Goal: Information Seeking & Learning: Learn about a topic

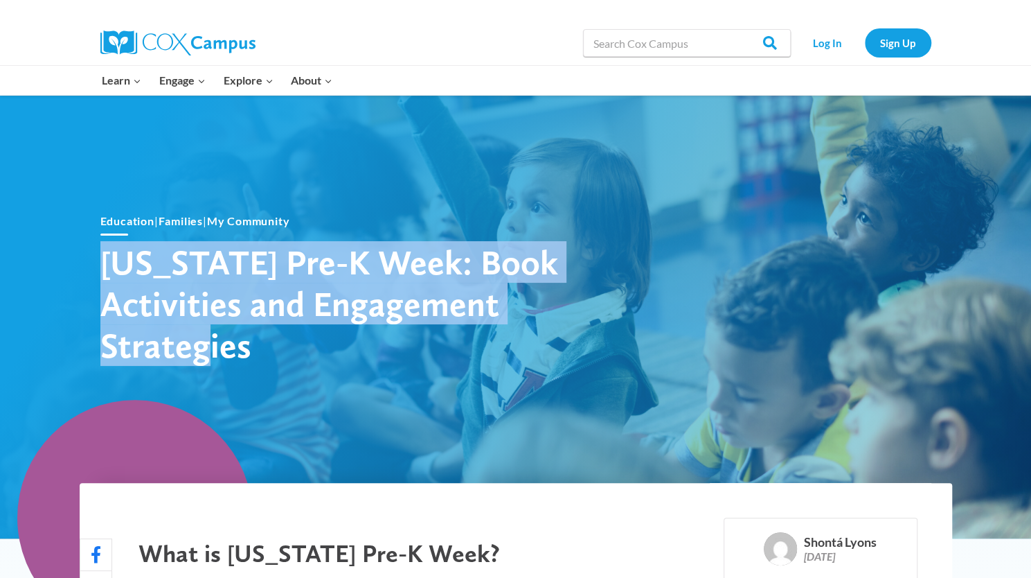
drag, startPoint x: 102, startPoint y: 260, endPoint x: 392, endPoint y: 359, distance: 306.8
click at [392, 359] on h1 "[US_STATE] Pre-K Week: Book Activities and Engagement Strategies" at bounding box center [342, 303] width 485 height 125
copy h1 "[US_STATE] Pre-K Week: Book Activities and Engagement Strategies"
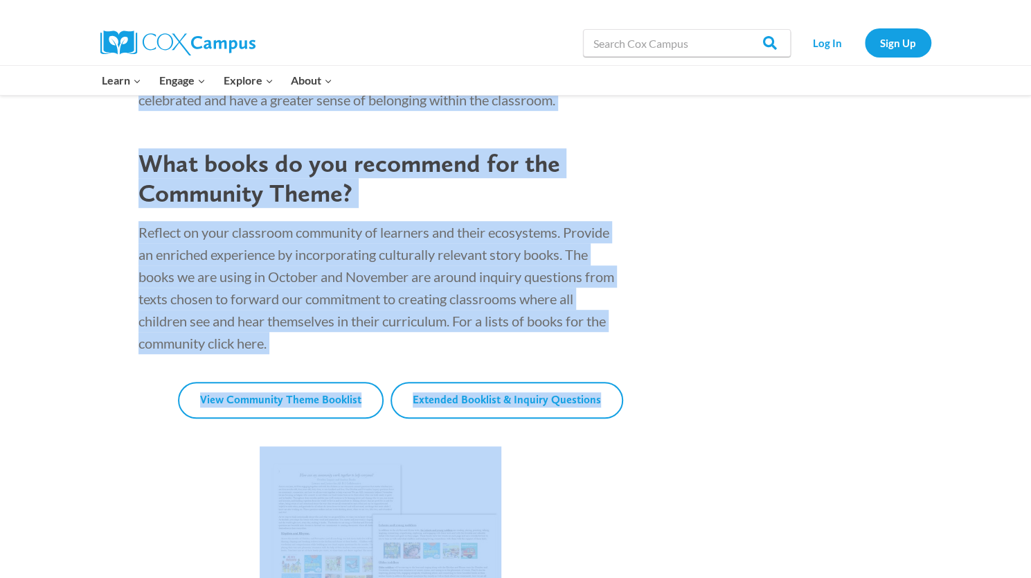
scroll to position [3584, 0]
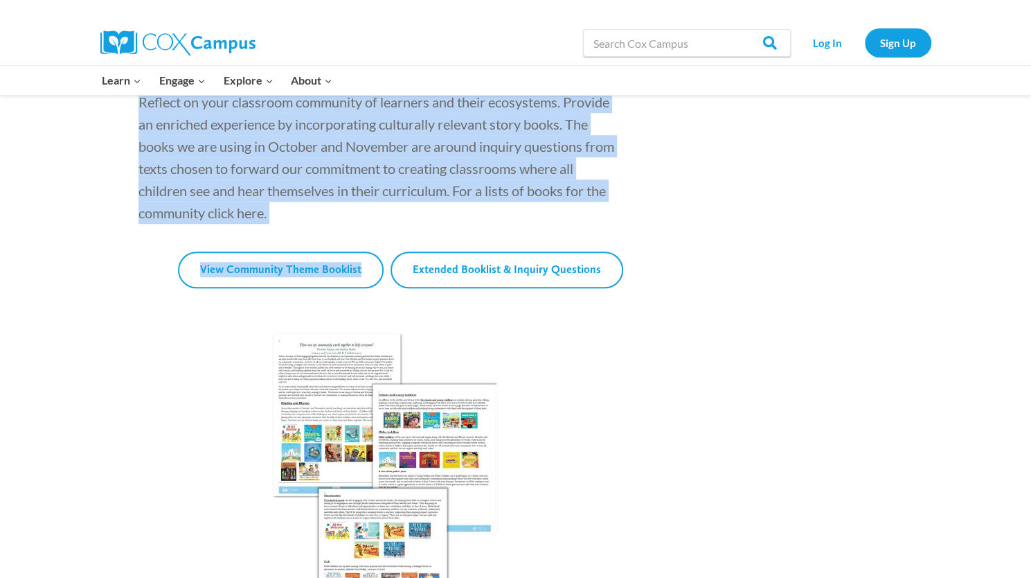
drag, startPoint x: 130, startPoint y: 295, endPoint x: 504, endPoint y: 230, distance: 380.3
click at [306, 222] on p "Reflect on your classroom community of learners and their ecosystems. Provide a…" at bounding box center [381, 157] width 485 height 133
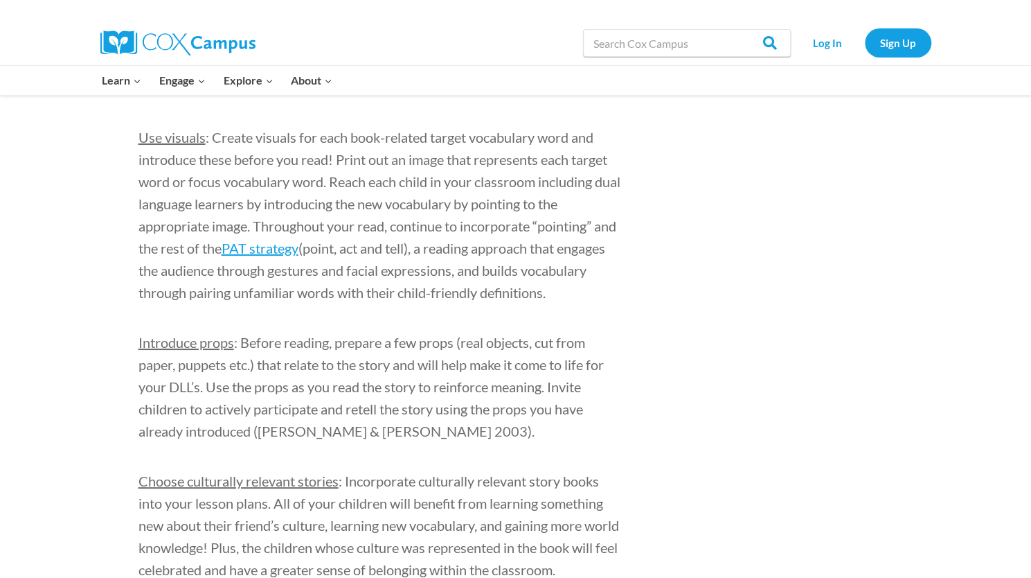
scroll to position [2986, 0]
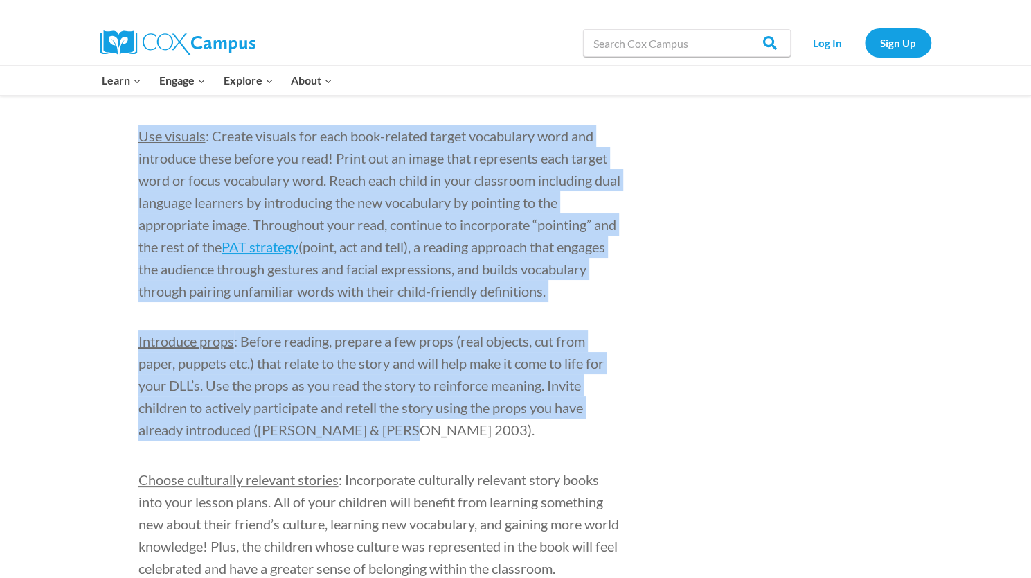
drag, startPoint x: 134, startPoint y: 109, endPoint x: 422, endPoint y: 430, distance: 432.1
copy div "Use visuals : Create visuals for each book-related target vocabulary word and i…"
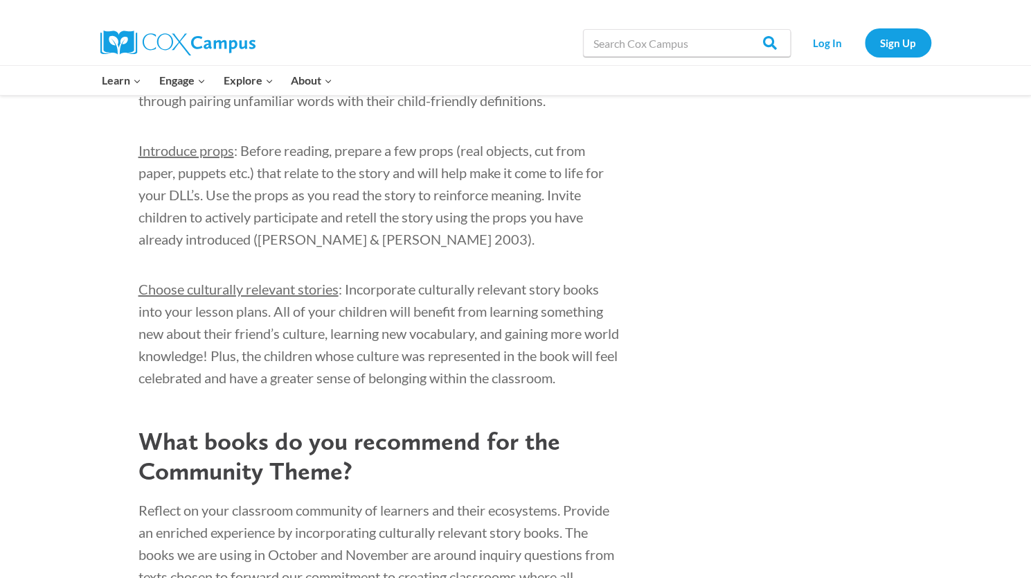
scroll to position [3178, 0]
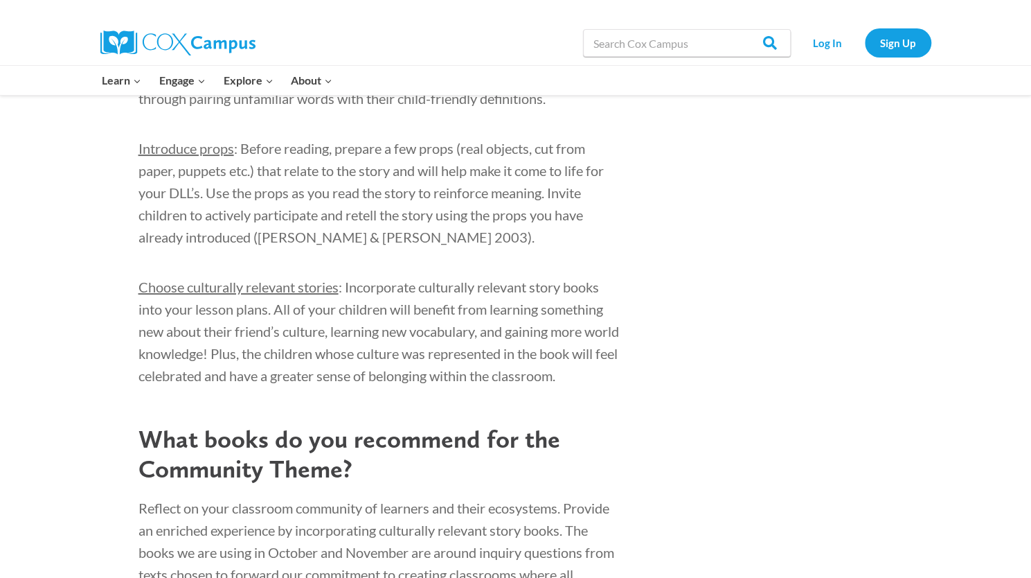
click at [482, 322] on p "Choose culturally relevant stories : Incorporate culturally relevant story book…" at bounding box center [381, 331] width 485 height 111
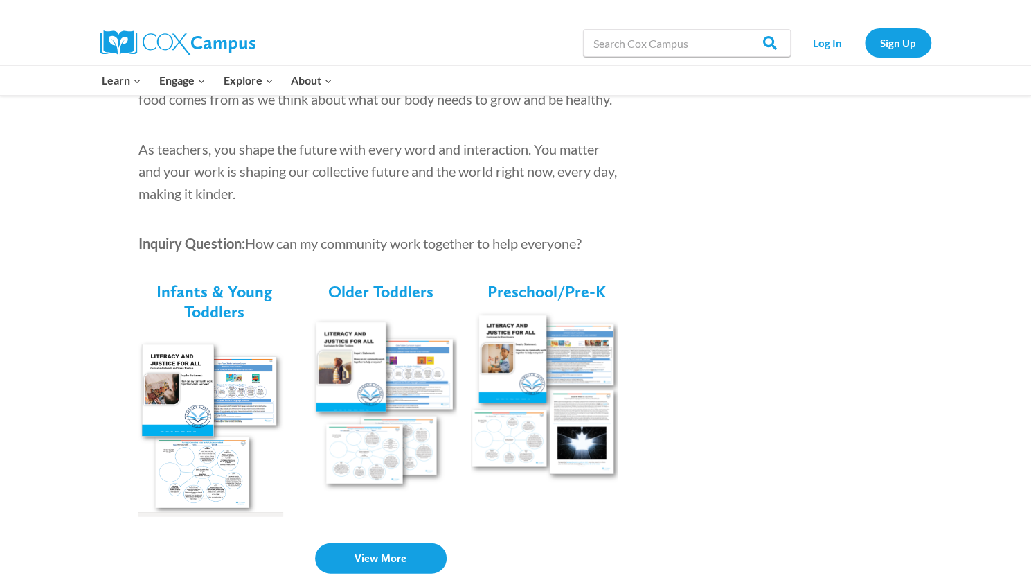
scroll to position [1882, 0]
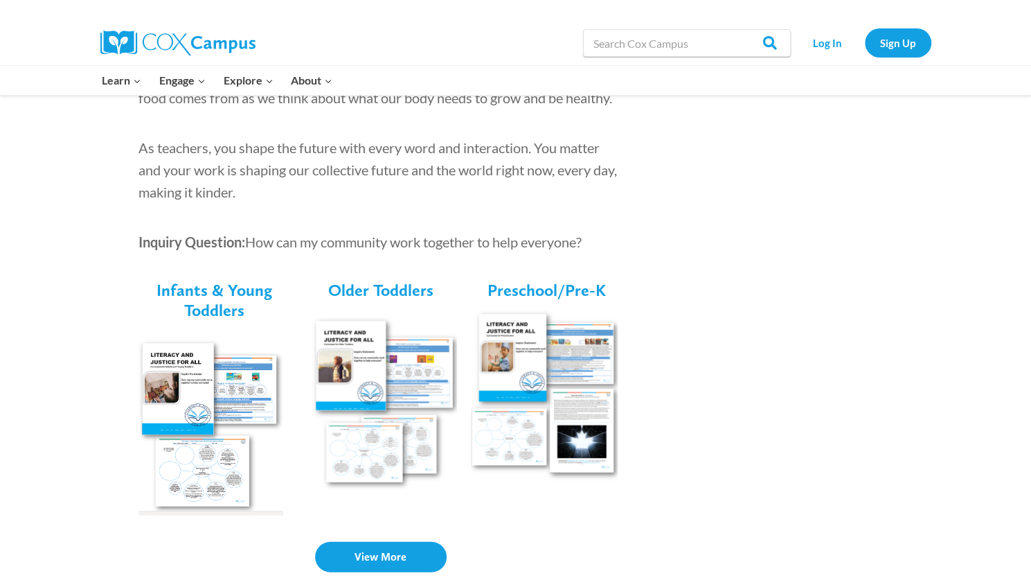
click at [510, 359] on img at bounding box center [544, 402] width 147 height 186
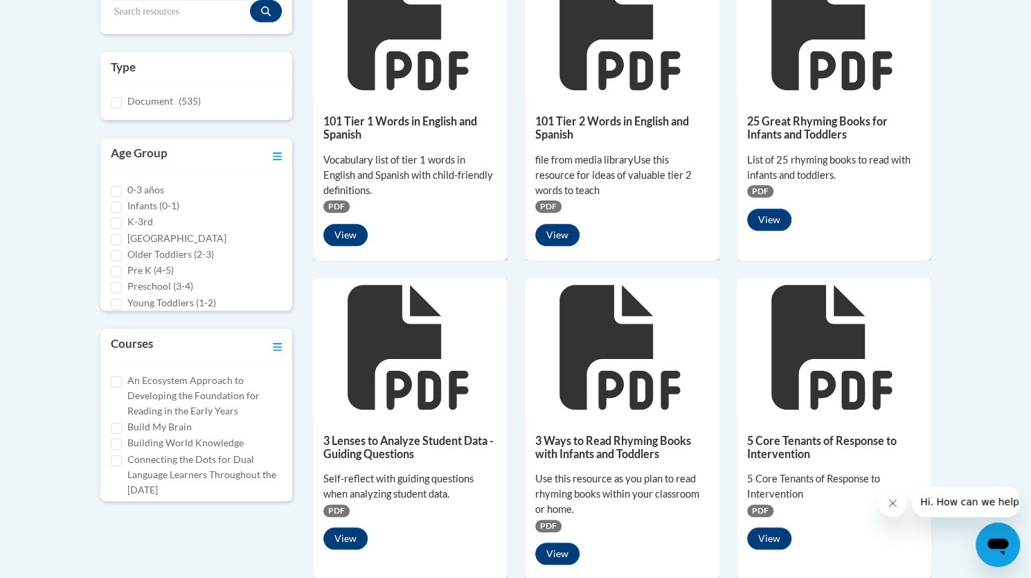
scroll to position [321, 0]
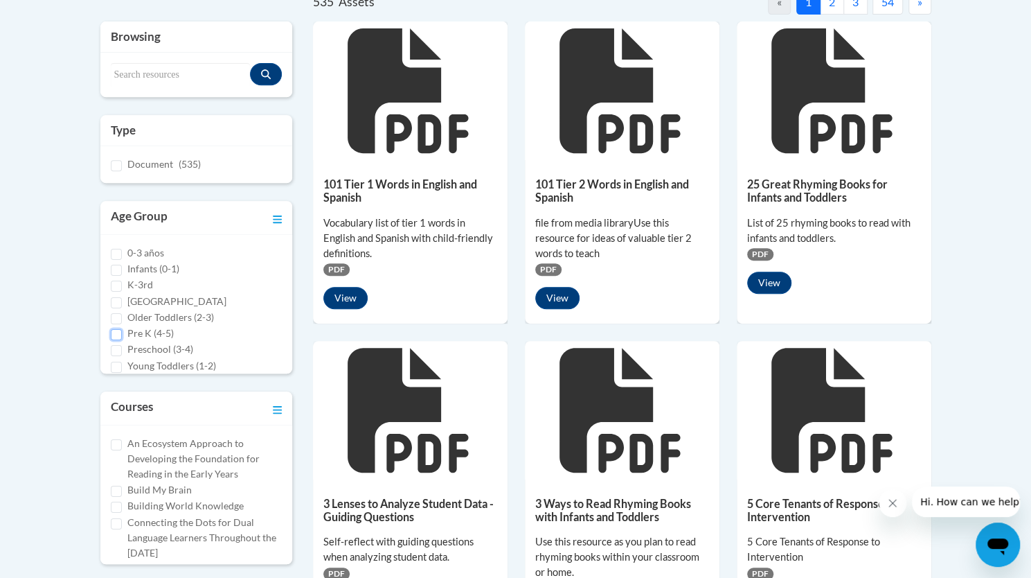
click at [118, 329] on input "Pre K (4-5)" at bounding box center [116, 334] width 11 height 11
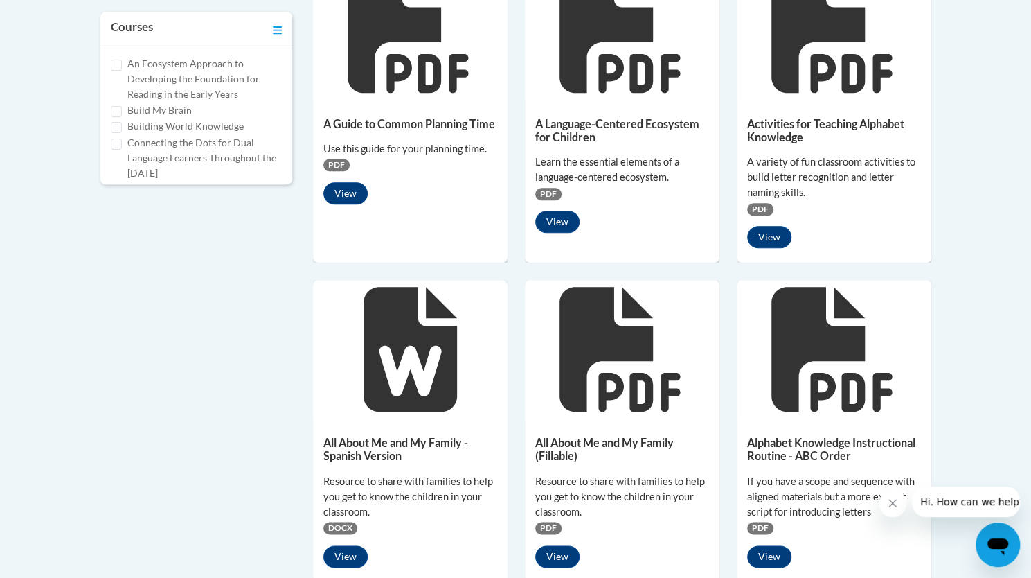
scroll to position [702, 0]
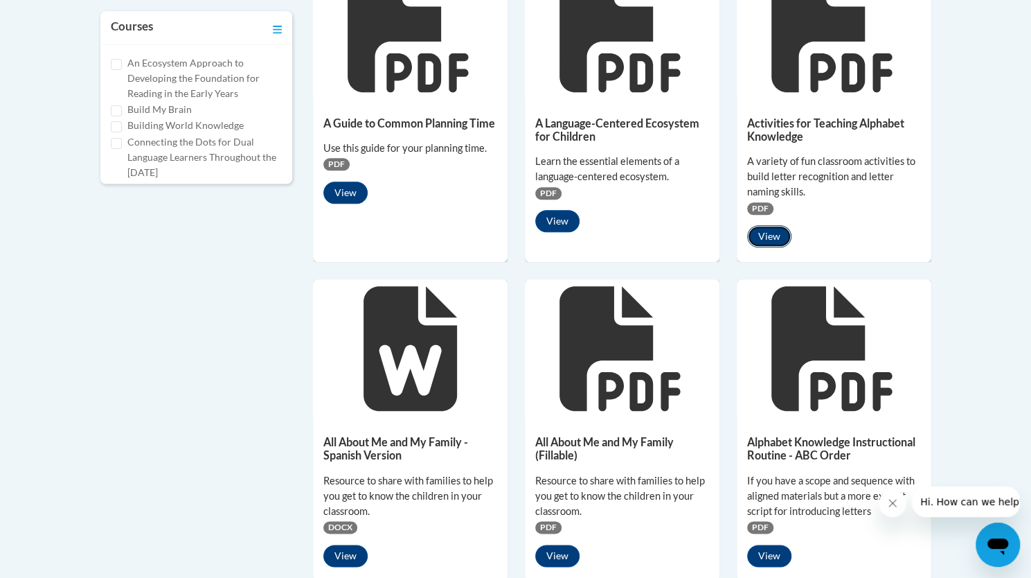
click at [776, 237] on button "View" at bounding box center [769, 236] width 44 height 22
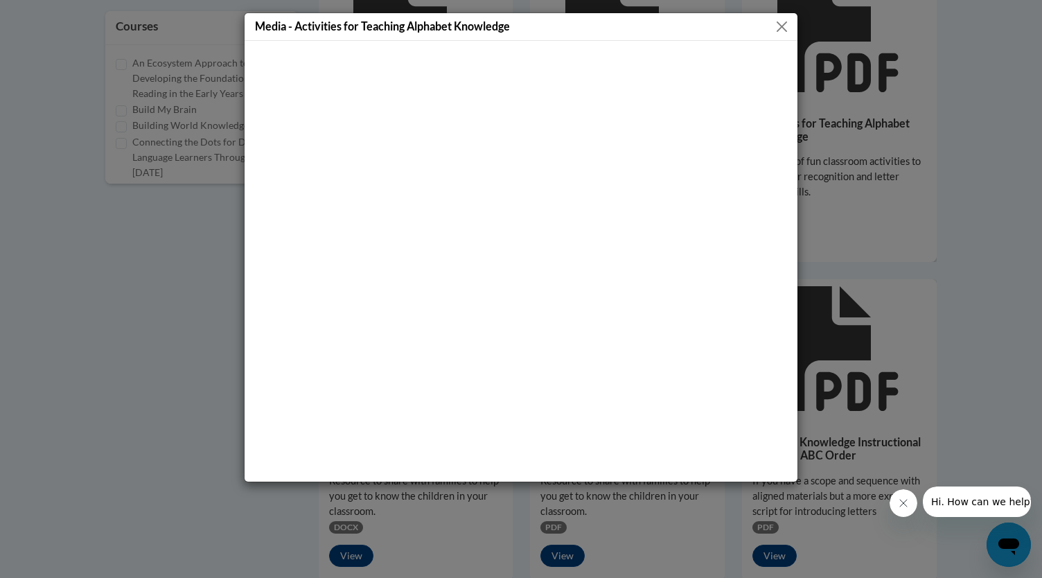
click at [780, 27] on button "Close" at bounding box center [781, 26] width 17 height 17
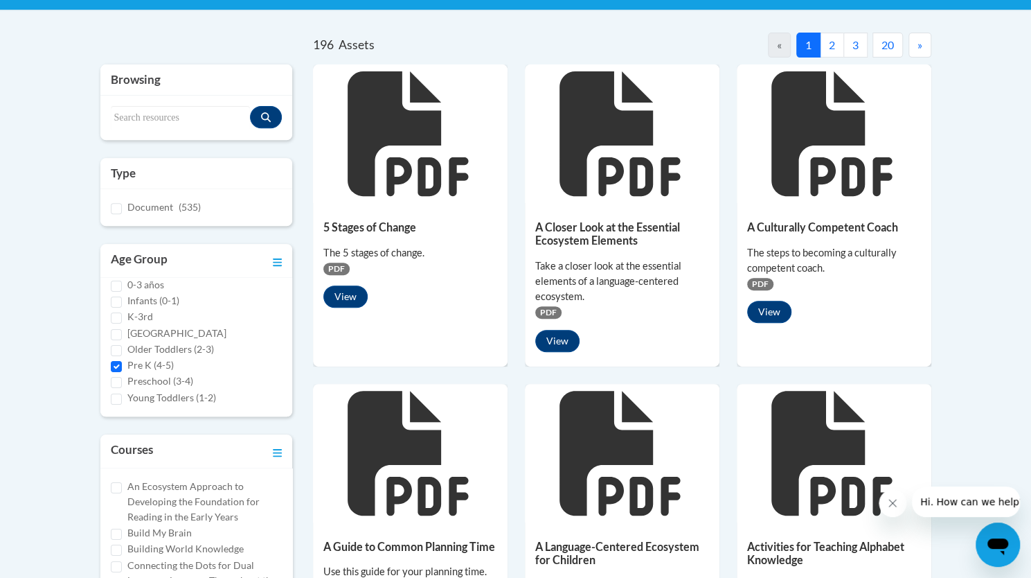
scroll to position [278, 0]
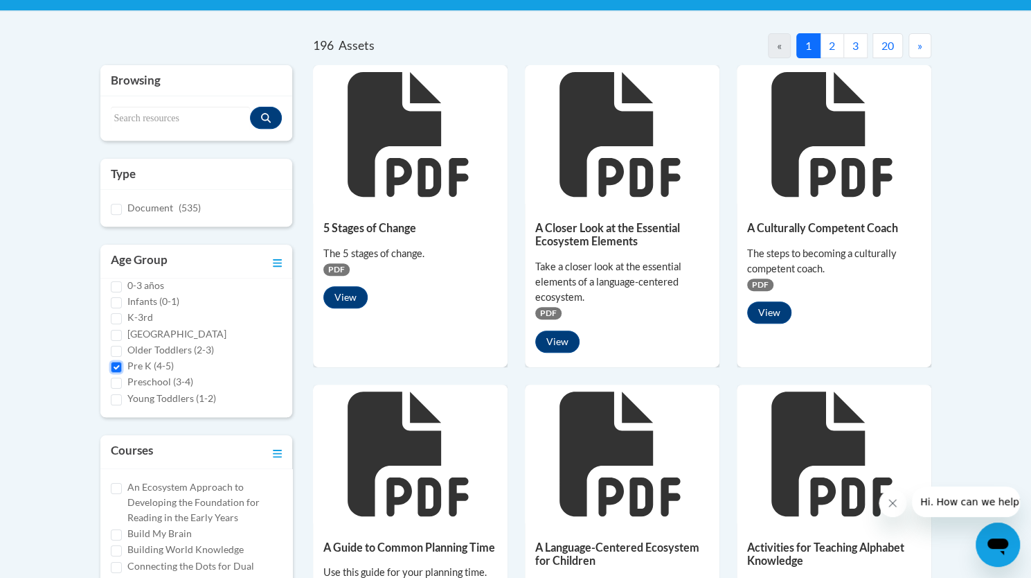
click at [115, 362] on input "Pre K (4-5)" at bounding box center [116, 367] width 11 height 11
checkbox input "false"
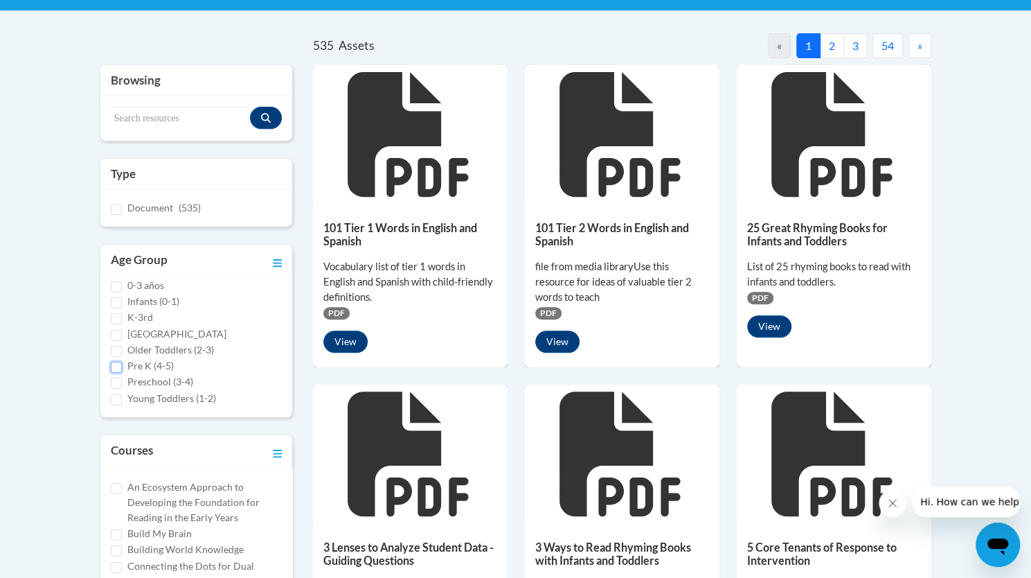
scroll to position [0, 0]
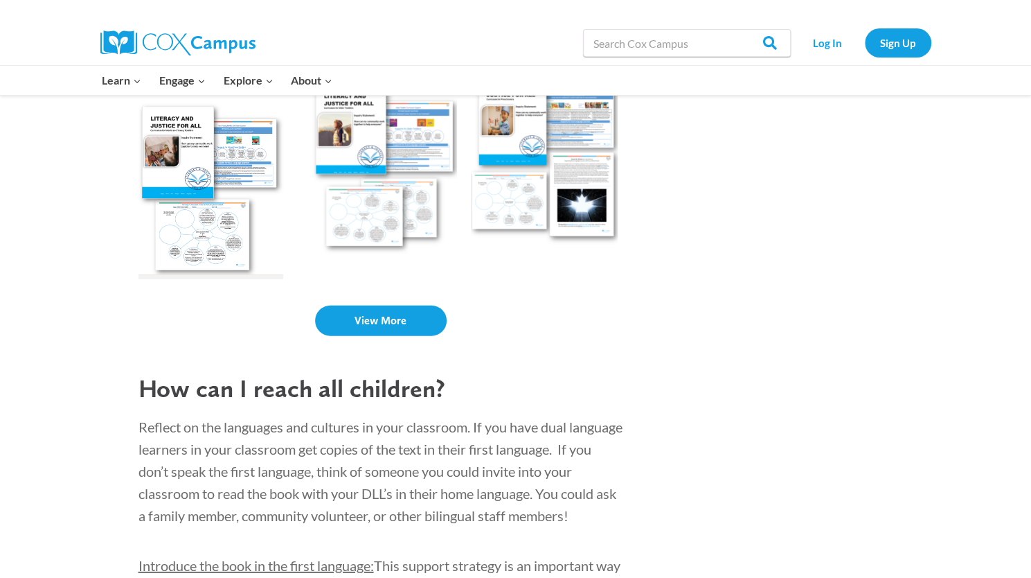
scroll to position [2103, 0]
